Goal: Submit feedback/report problem

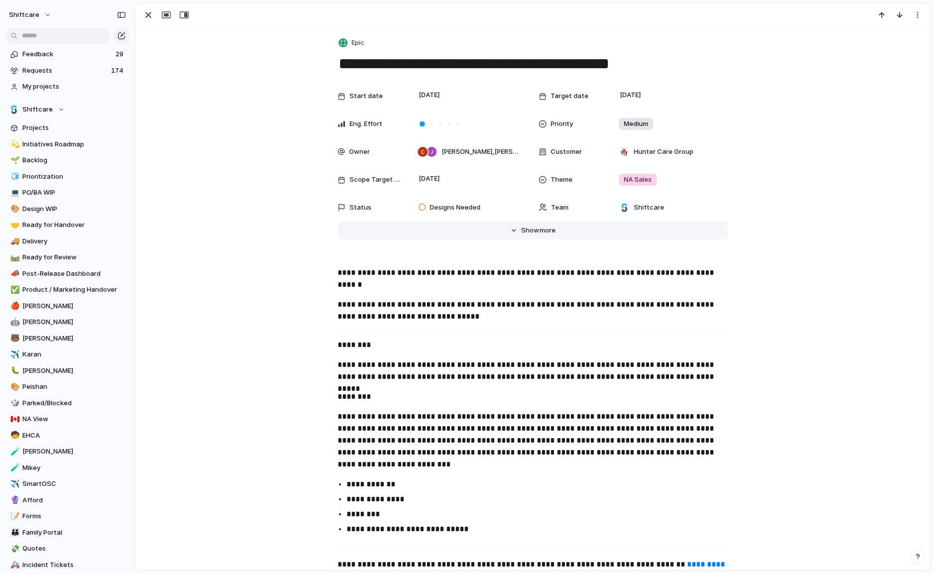
click at [522, 231] on span "Show" at bounding box center [530, 231] width 18 height 10
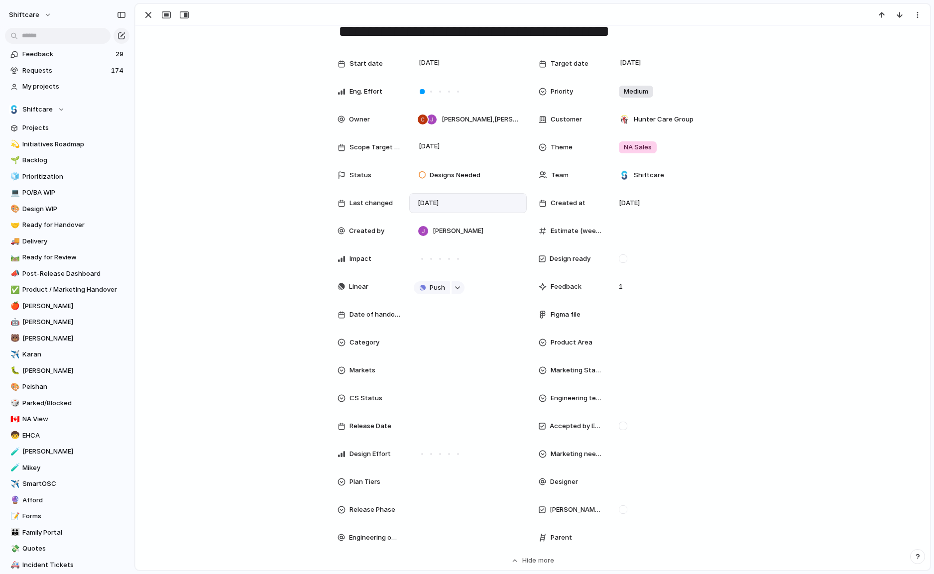
scroll to position [34, 0]
